Goal: Navigation & Orientation: Find specific page/section

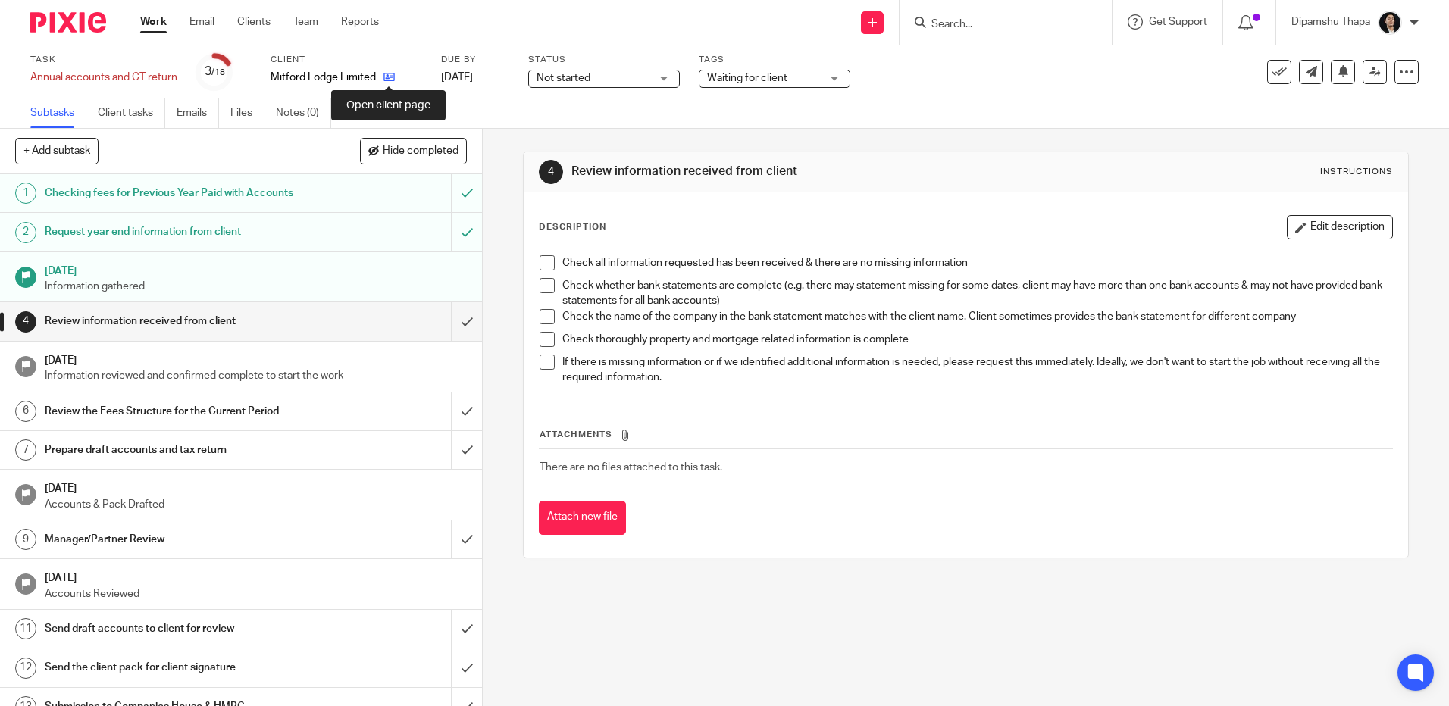
click at [390, 80] on icon at bounding box center [389, 76] width 11 height 11
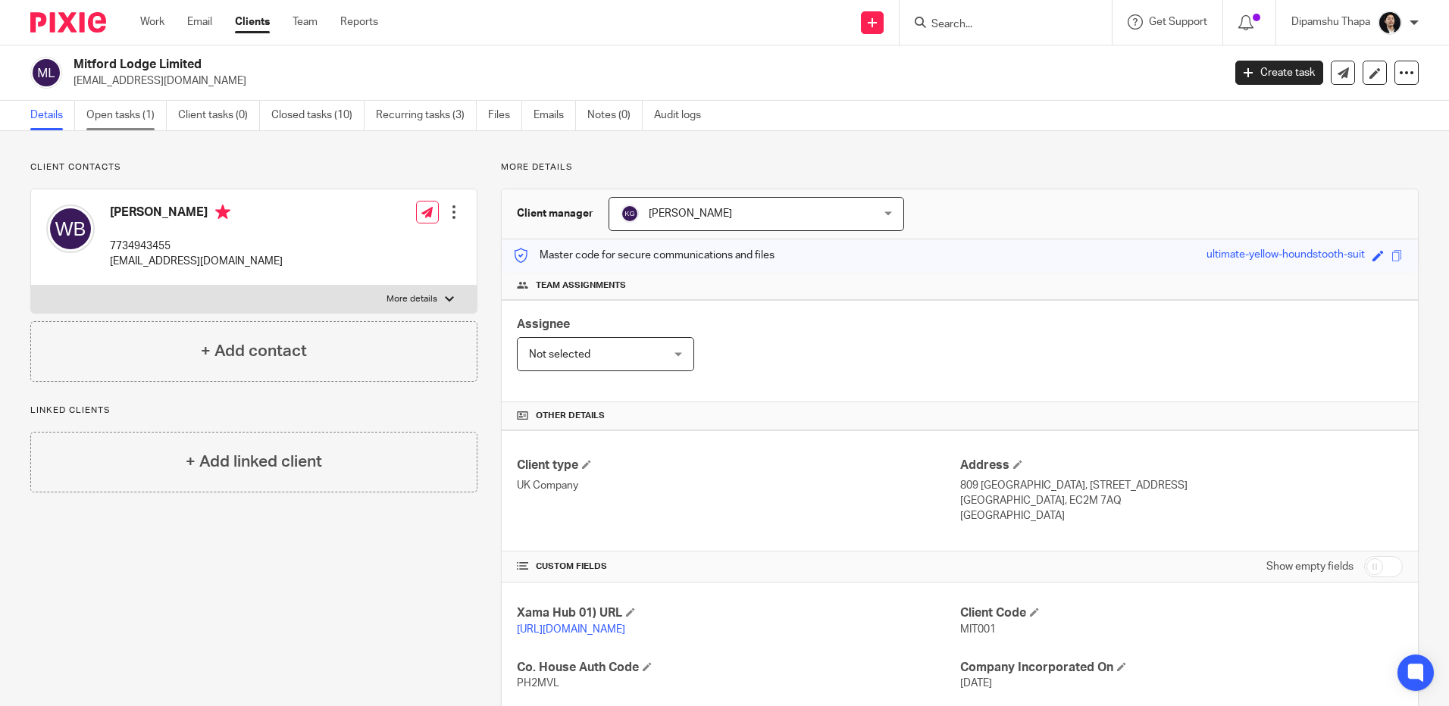
click at [104, 108] on link "Open tasks (1)" at bounding box center [126, 116] width 80 height 30
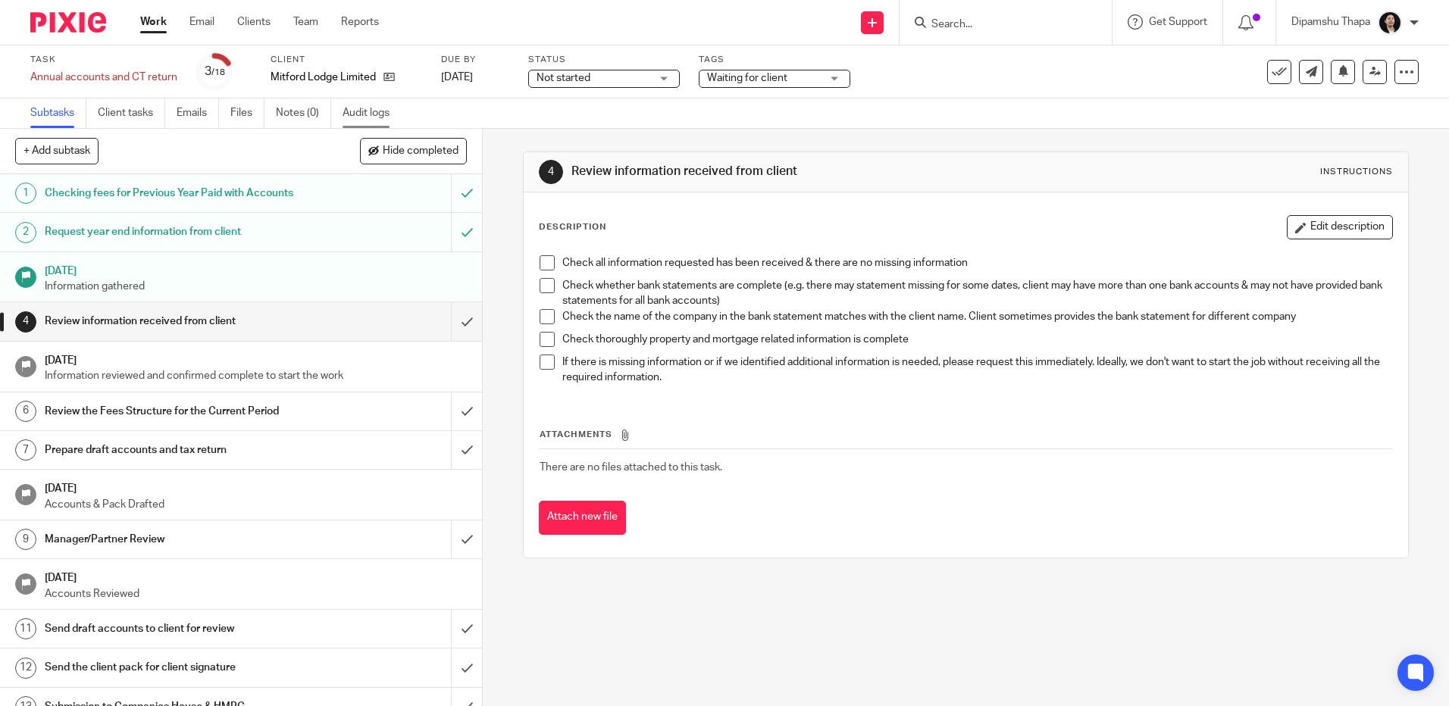
click at [355, 109] on link "Audit logs" at bounding box center [372, 114] width 58 height 30
click at [389, 79] on icon at bounding box center [389, 76] width 11 height 11
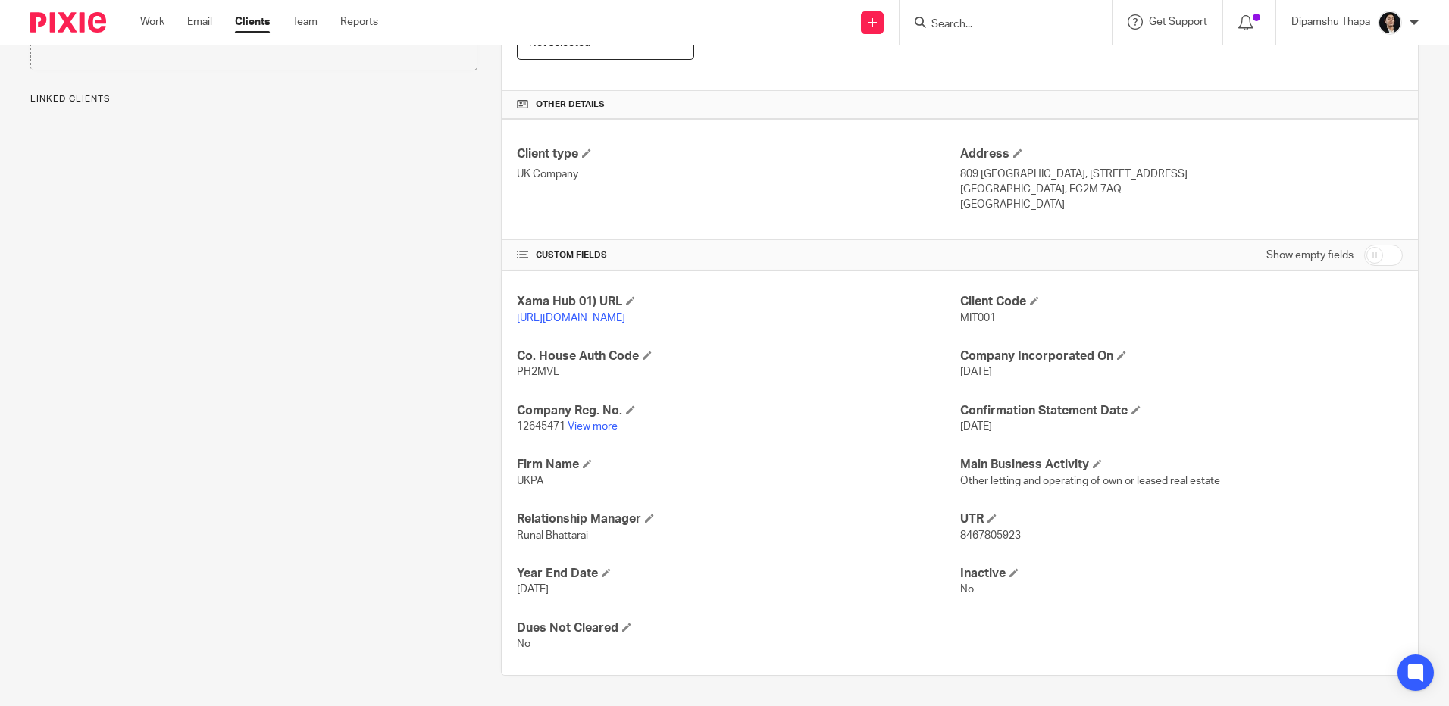
scroll to position [327, 0]
click at [612, 424] on link "View more" at bounding box center [593, 426] width 50 height 11
